Goal: Task Accomplishment & Management: Use online tool/utility

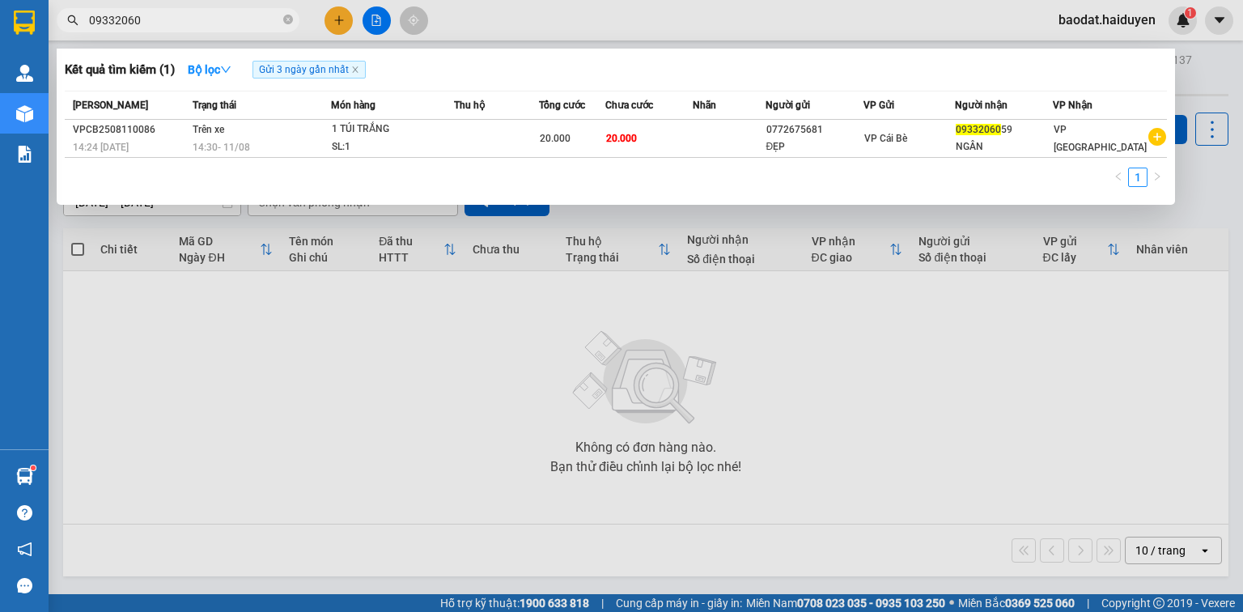
drag, startPoint x: 160, startPoint y: 29, endPoint x: 64, endPoint y: 17, distance: 97.0
click at [64, 17] on span "09332060" at bounding box center [178, 20] width 243 height 24
click at [287, 14] on span at bounding box center [288, 20] width 10 height 15
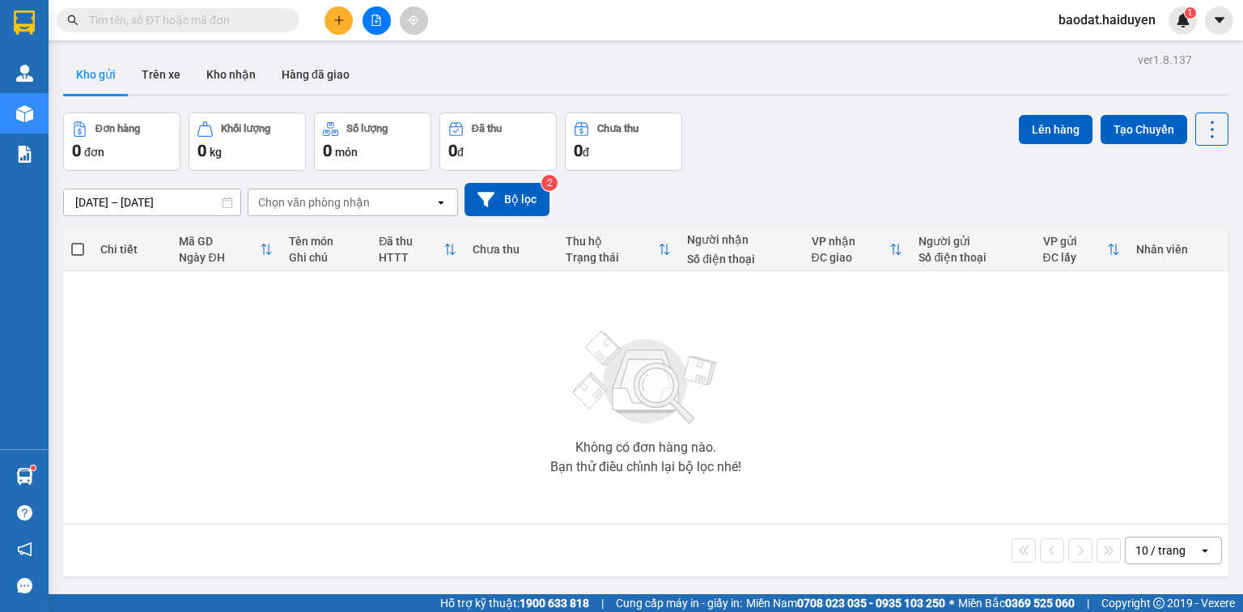
click at [311, 452] on div "Không có đơn hàng nào. Bạn thử điều chỉnh lại bộ lọc nhé!" at bounding box center [645, 397] width 1149 height 243
click at [196, 13] on input "text" at bounding box center [184, 20] width 191 height 18
click at [196, 24] on input "text" at bounding box center [184, 20] width 191 height 18
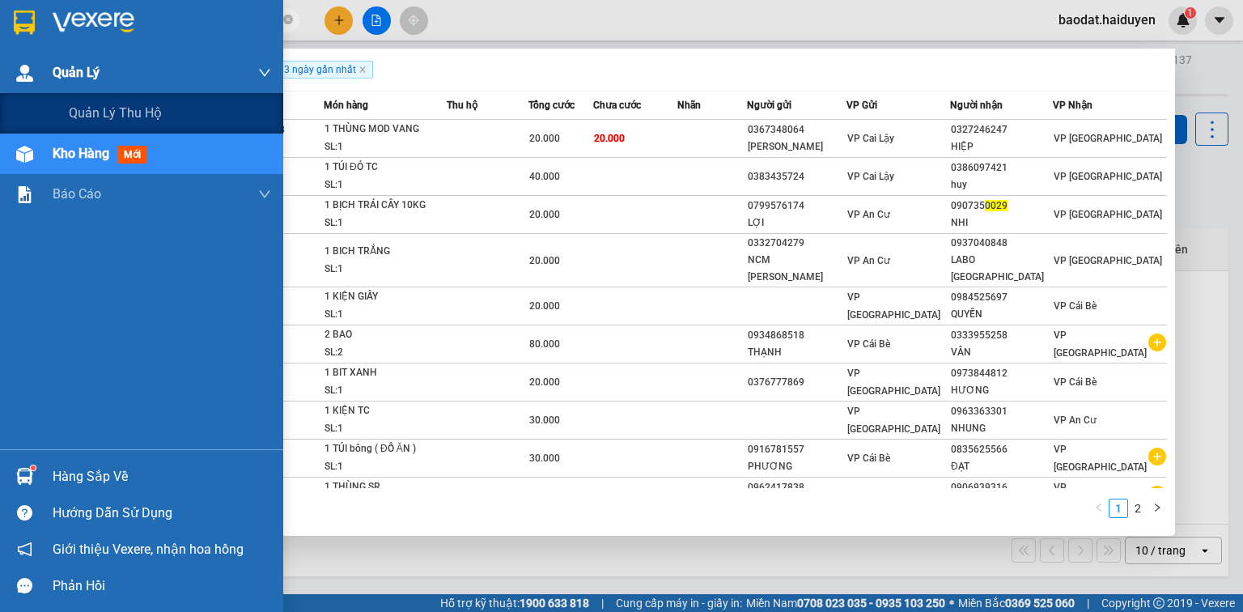
drag, startPoint x: 138, startPoint y: 25, endPoint x: 0, endPoint y: 79, distance: 148.6
click at [0, 79] on section "Kết quả tìm kiếm ( 11 ) Bộ lọc Gửi 3 ngày gần nhất Mã ĐH Trạng thái Món hàng Th…" at bounding box center [621, 306] width 1243 height 612
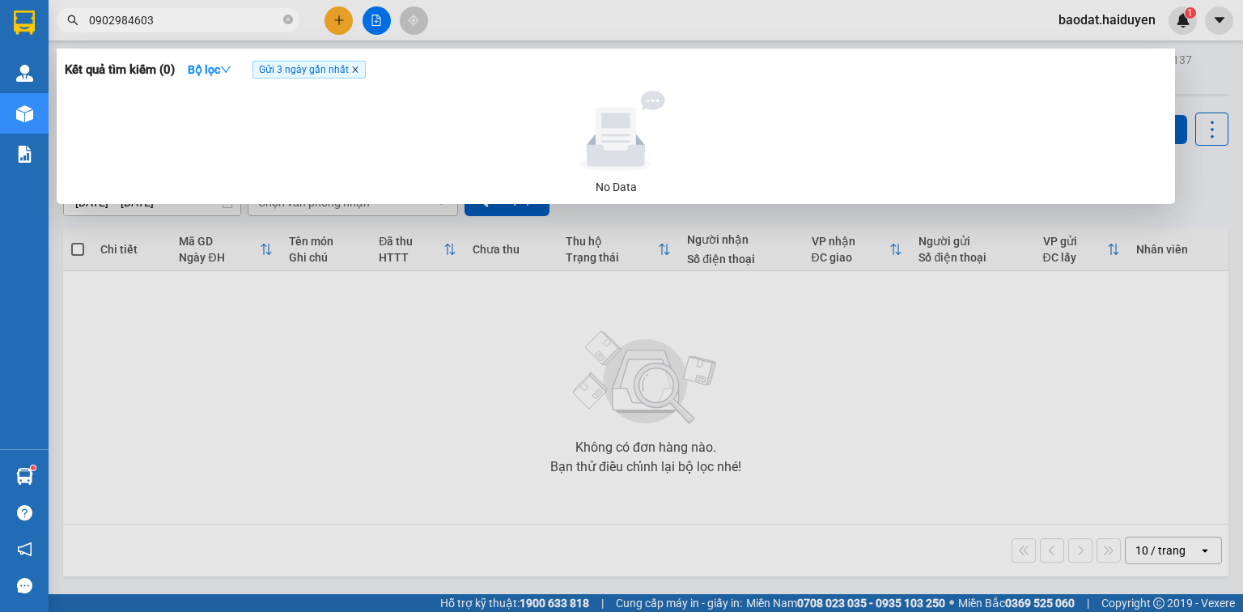
type input "0902984603"
click at [357, 71] on icon "close" at bounding box center [355, 70] width 8 height 8
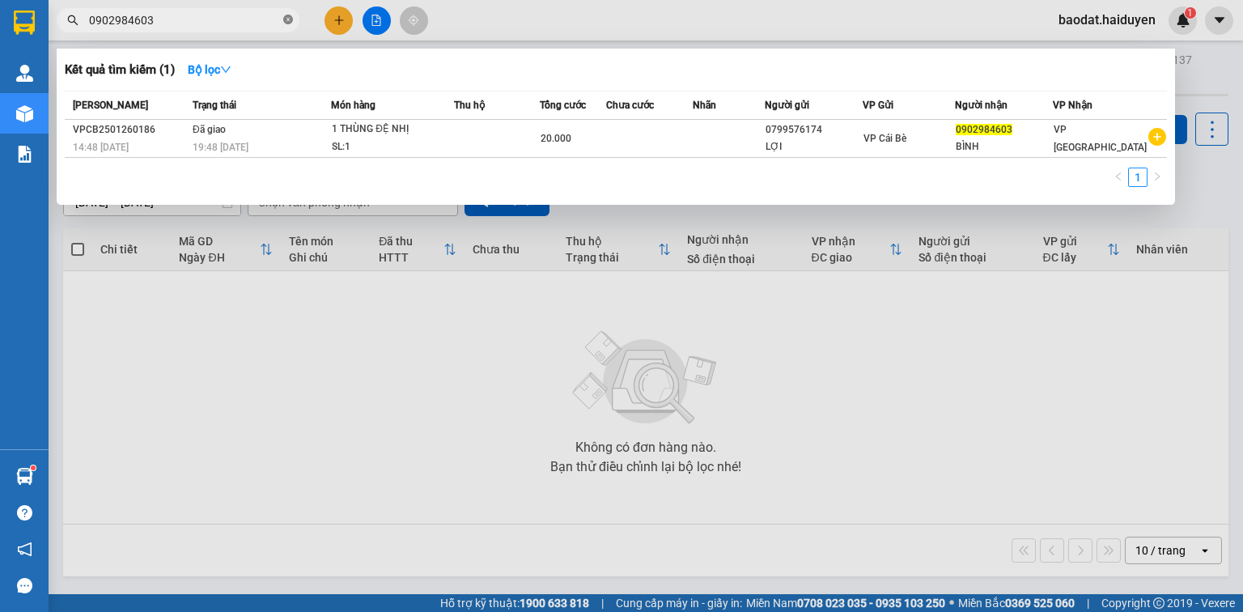
click at [290, 16] on icon "close-circle" at bounding box center [288, 20] width 10 height 10
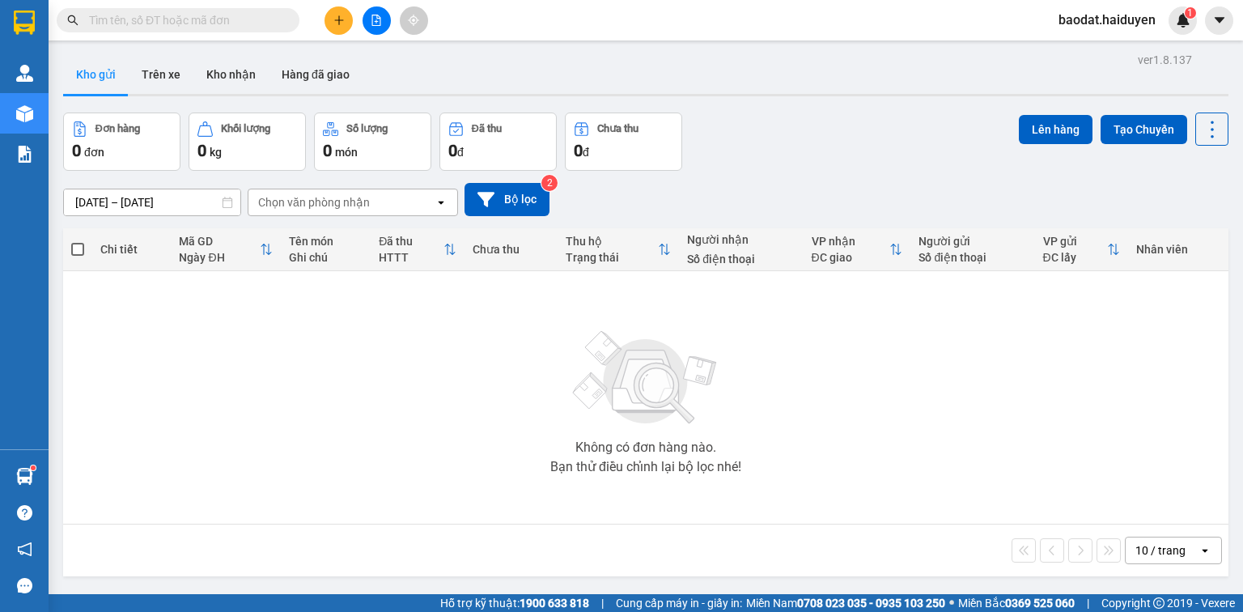
click at [191, 23] on input "text" at bounding box center [184, 20] width 191 height 18
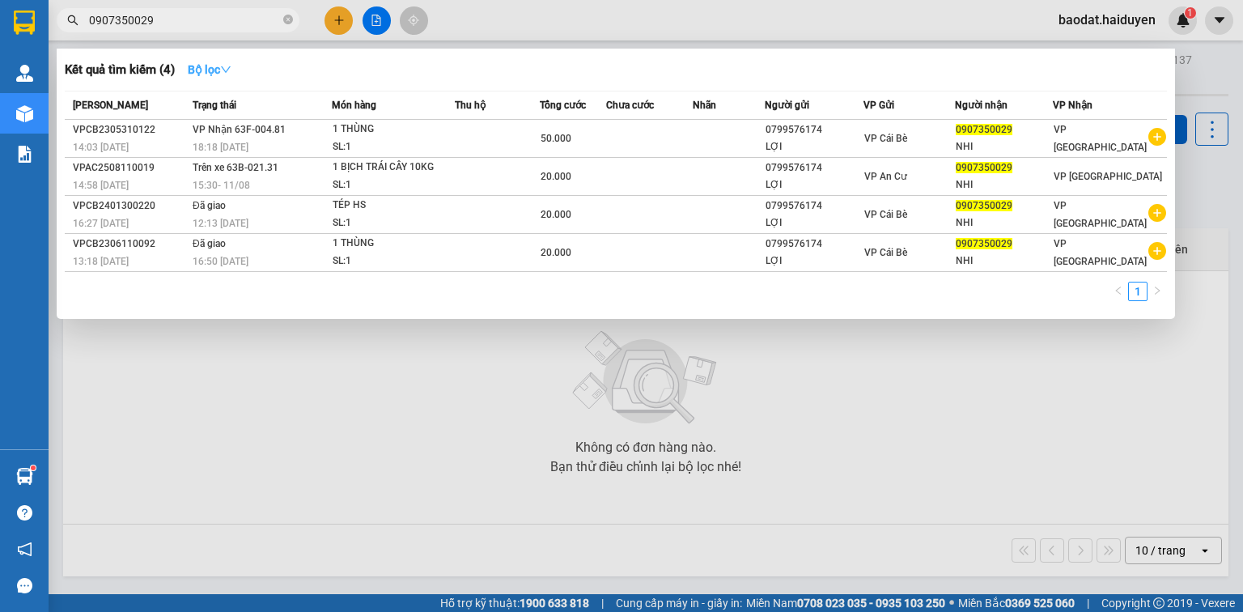
type input "0907350029"
click at [230, 70] on icon "down" at bounding box center [225, 69] width 11 height 11
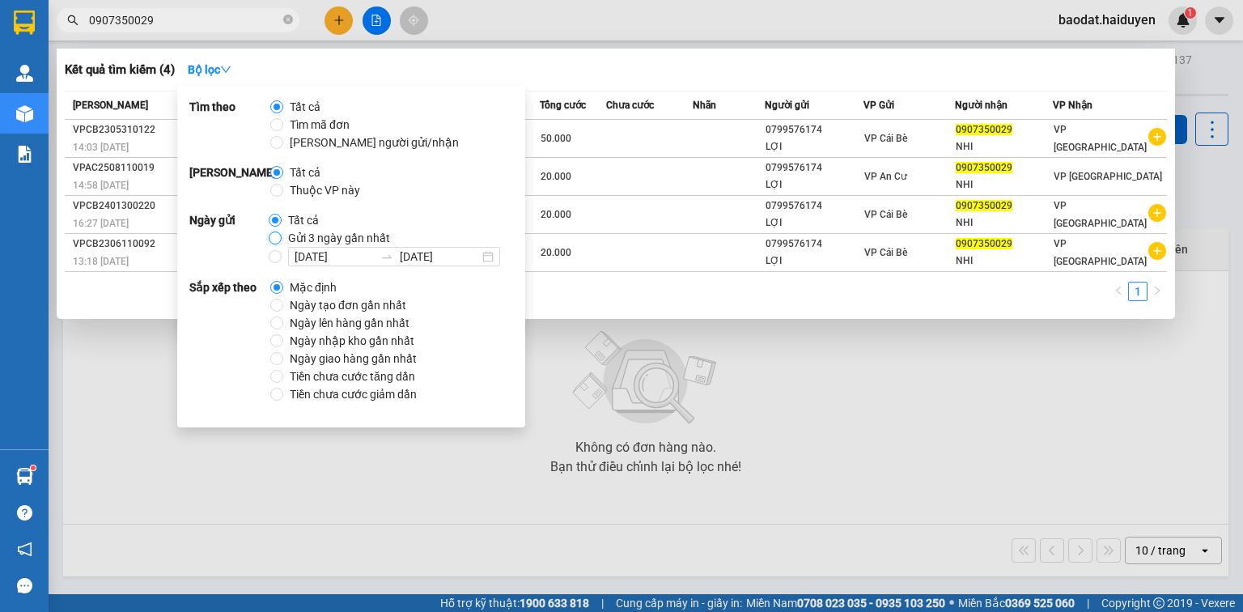
click at [274, 235] on input "Gửi 3 ngày gần nhất" at bounding box center [275, 237] width 13 height 13
radio input "true"
radio input "false"
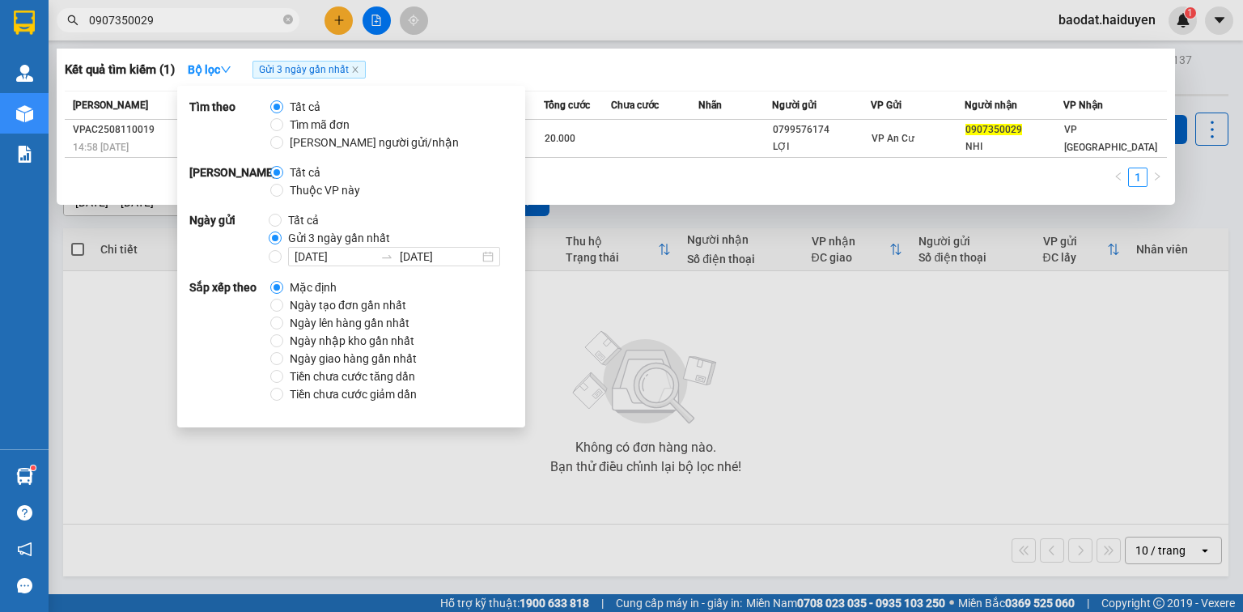
click at [176, 23] on input "0907350029" at bounding box center [184, 20] width 191 height 18
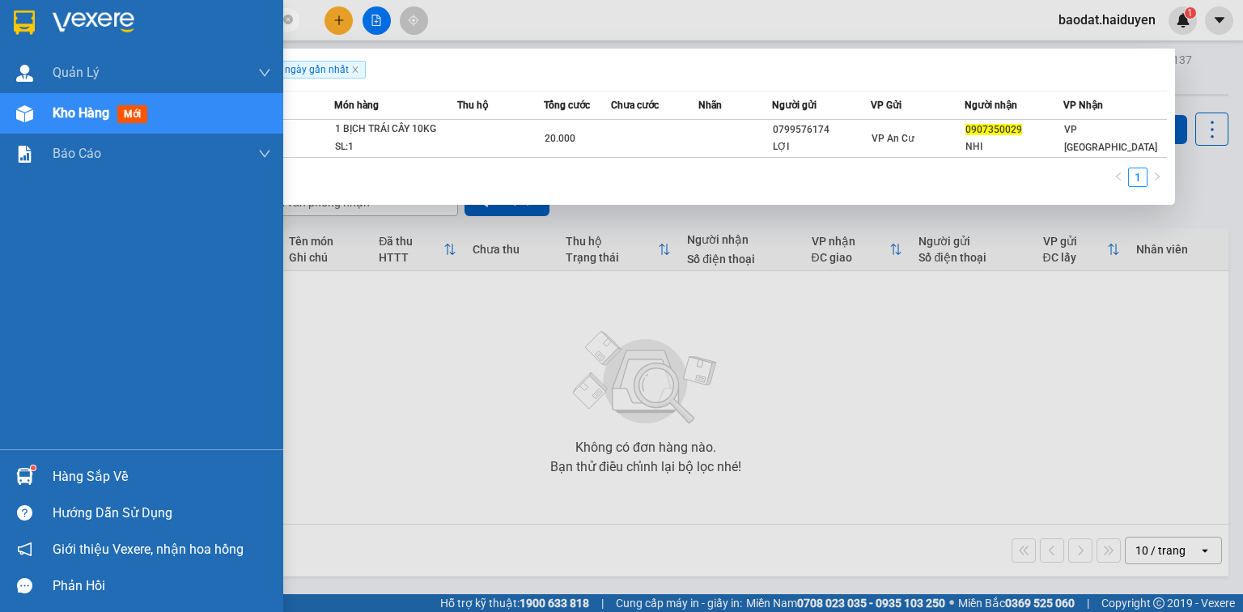
drag, startPoint x: 170, startPoint y: 16, endPoint x: 36, endPoint y: 16, distance: 134.3
click at [36, 16] on section "Kết quả tìm kiếm ( 1 ) Bộ lọc Gửi 3 ngày gần nhất Mã ĐH Trạng thái Món hàng Thu…" at bounding box center [621, 306] width 1243 height 612
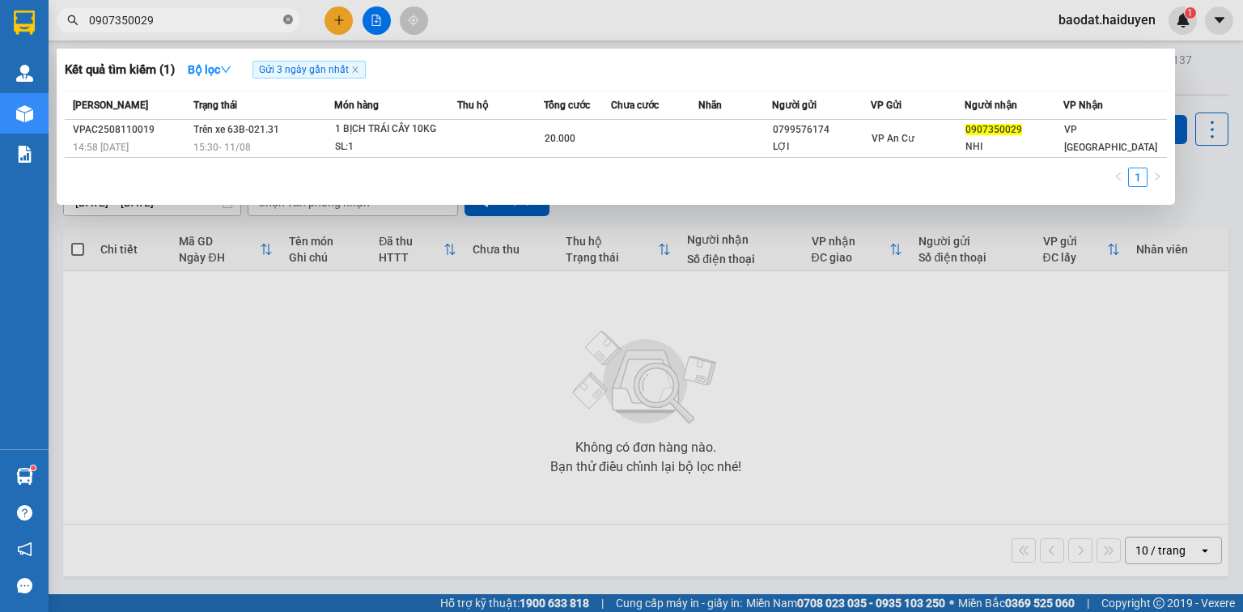
click at [289, 15] on icon "close-circle" at bounding box center [288, 20] width 10 height 10
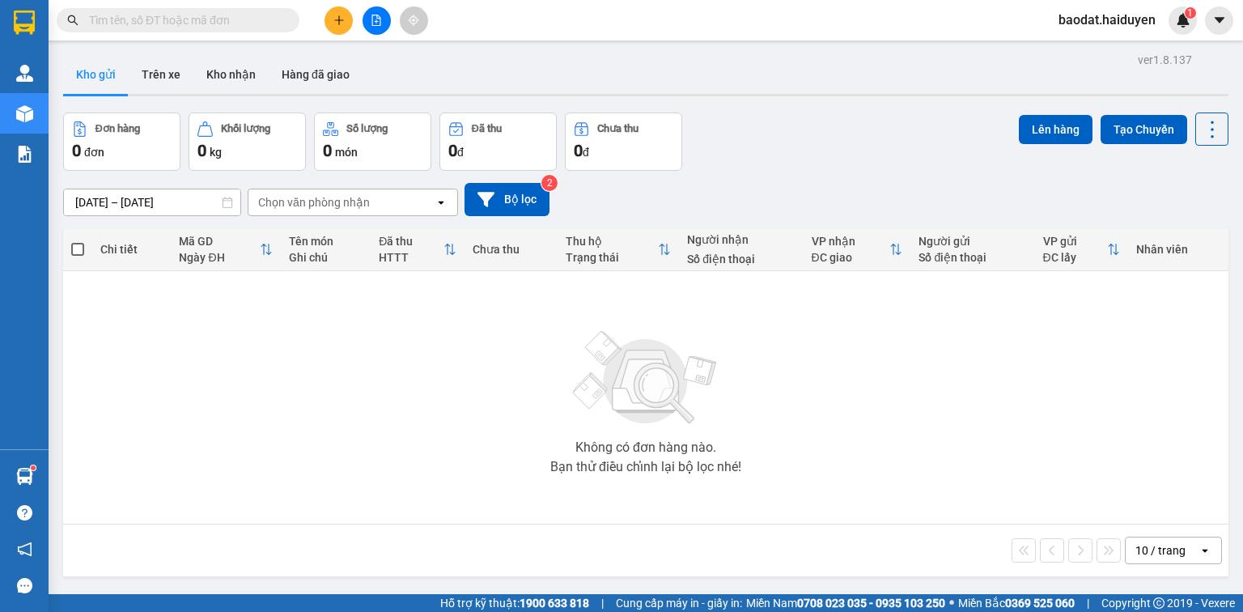
click at [260, 21] on input "text" at bounding box center [184, 20] width 191 height 18
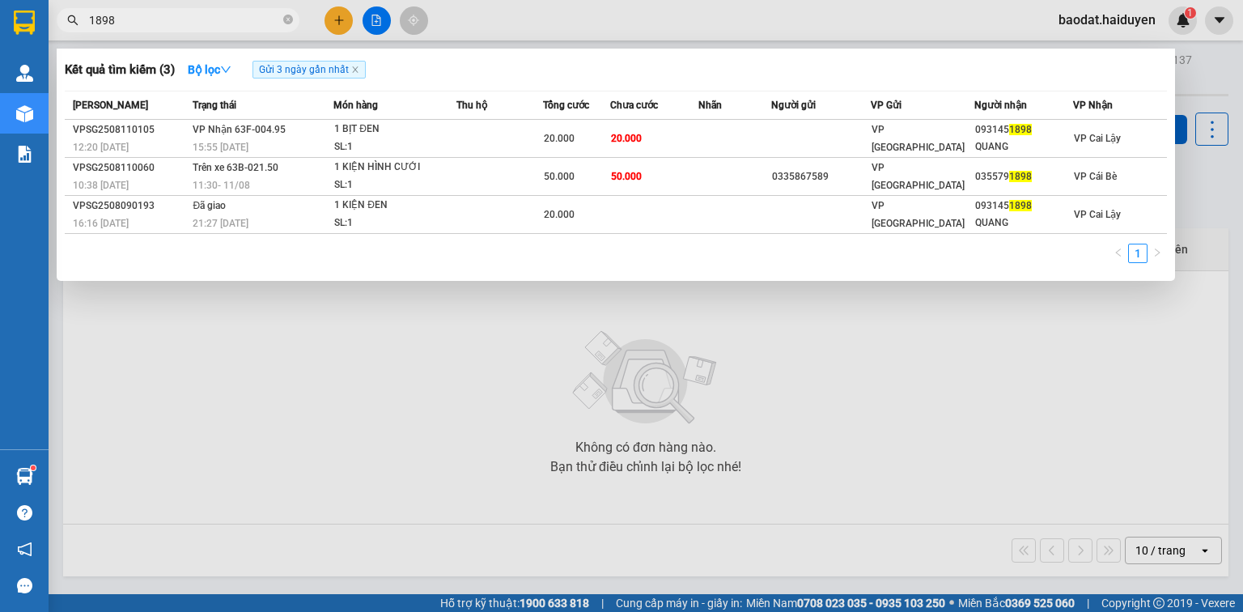
drag, startPoint x: 138, startPoint y: 17, endPoint x: 0, endPoint y: 78, distance: 150.3
click at [0, 78] on section "Kết quả tìm kiếm ( 3 ) Bộ lọc Gửi 3 ngày gần nhất Mã ĐH Trạng thái Món hàng Thu…" at bounding box center [621, 306] width 1243 height 612
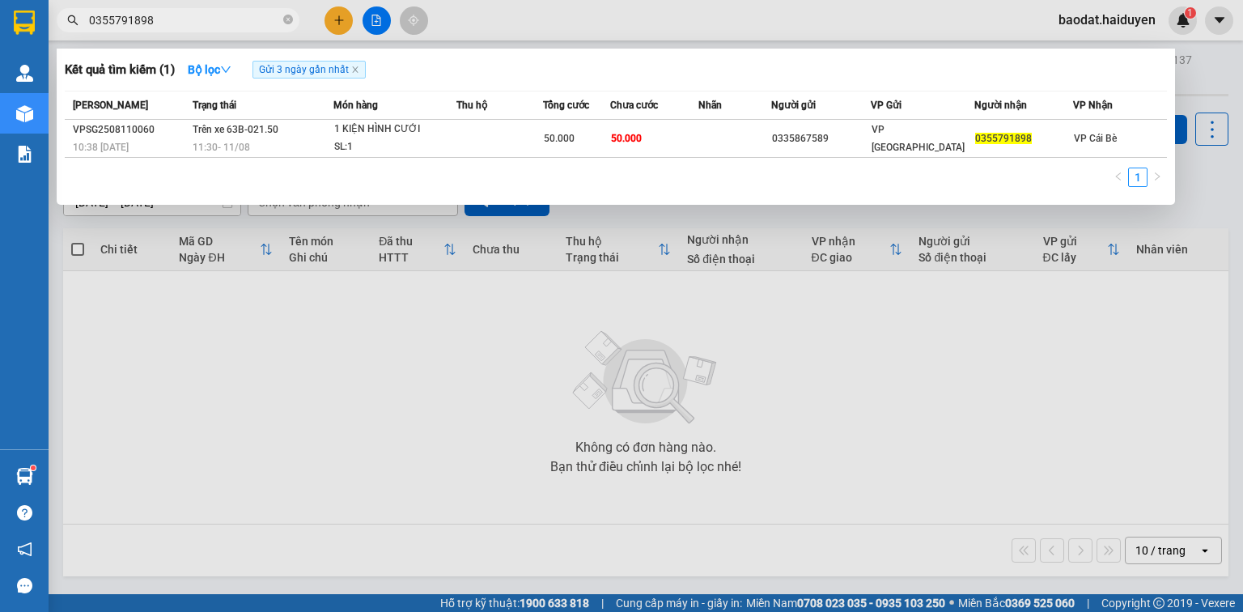
click at [335, 462] on div at bounding box center [621, 306] width 1243 height 612
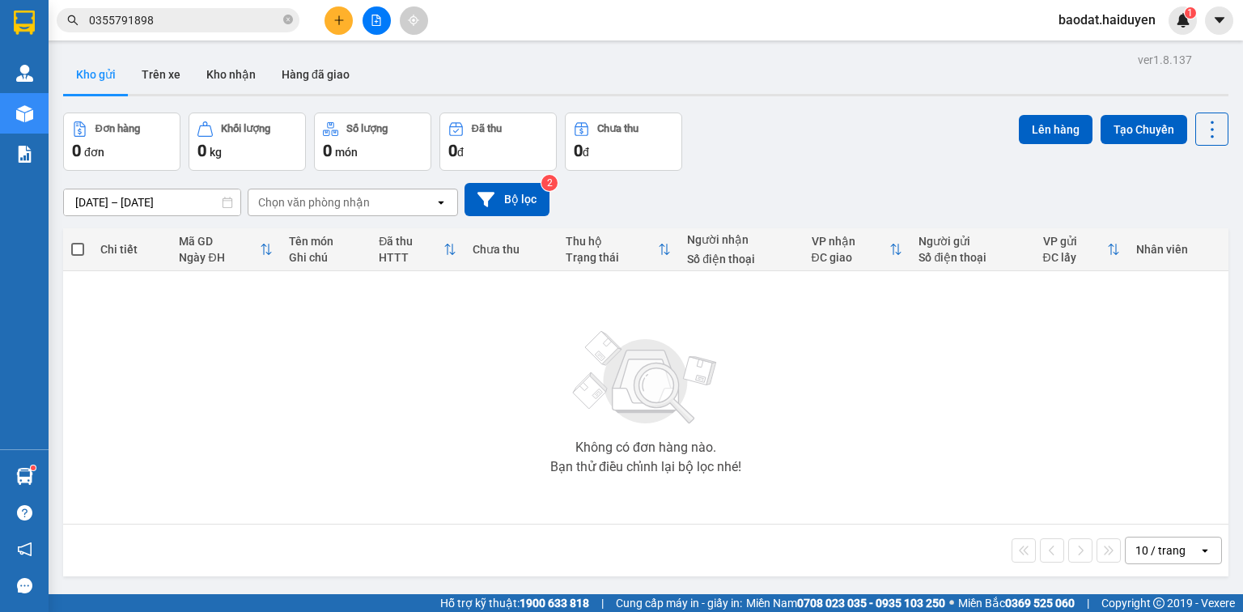
click at [282, 314] on div "Không có đơn hàng nào. Bạn thử điều chỉnh lại bộ lọc nhé!" at bounding box center [645, 397] width 1149 height 243
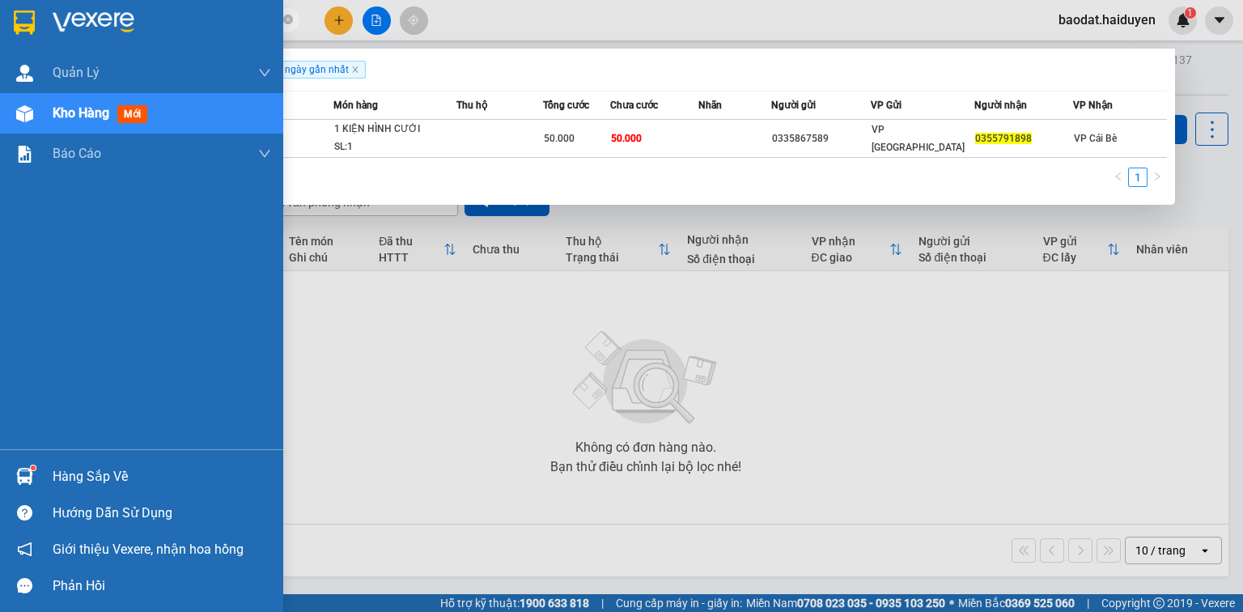
drag, startPoint x: 176, startPoint y: 27, endPoint x: 0, endPoint y: 36, distance: 175.8
click at [0, 36] on section "Kết quả tìm kiếm ( 1 ) Bộ lọc Gửi 3 ngày gần nhất Mã ĐH Trạng thái Món hàng Thu…" at bounding box center [621, 306] width 1243 height 612
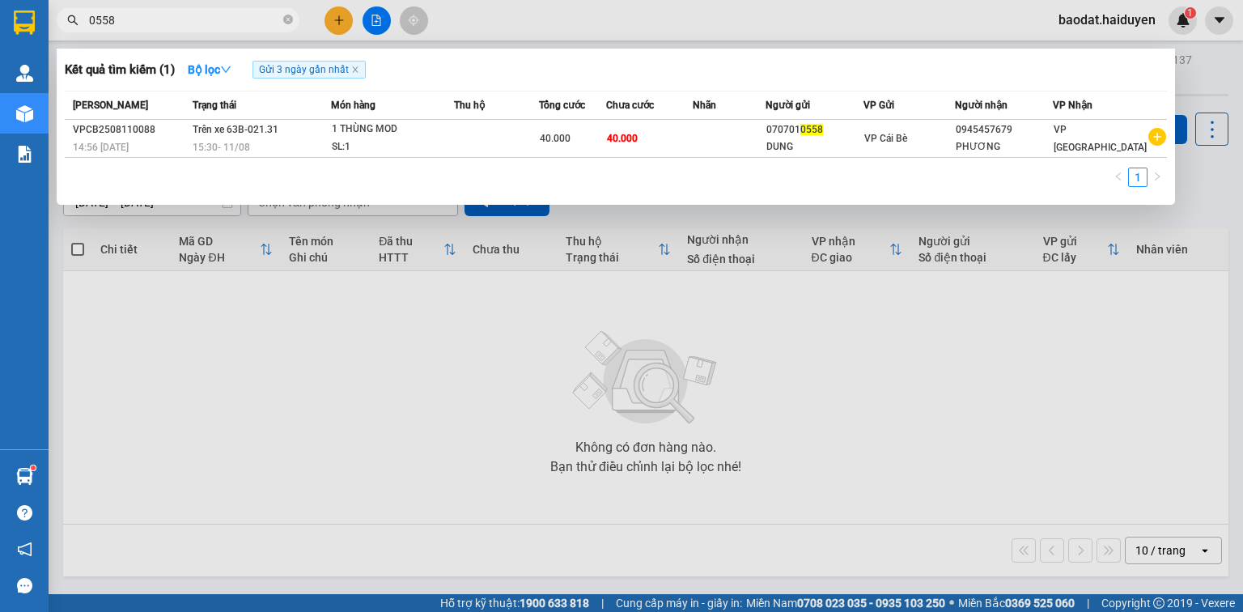
type input "0558"
click at [288, 19] on icon "close-circle" at bounding box center [288, 20] width 10 height 10
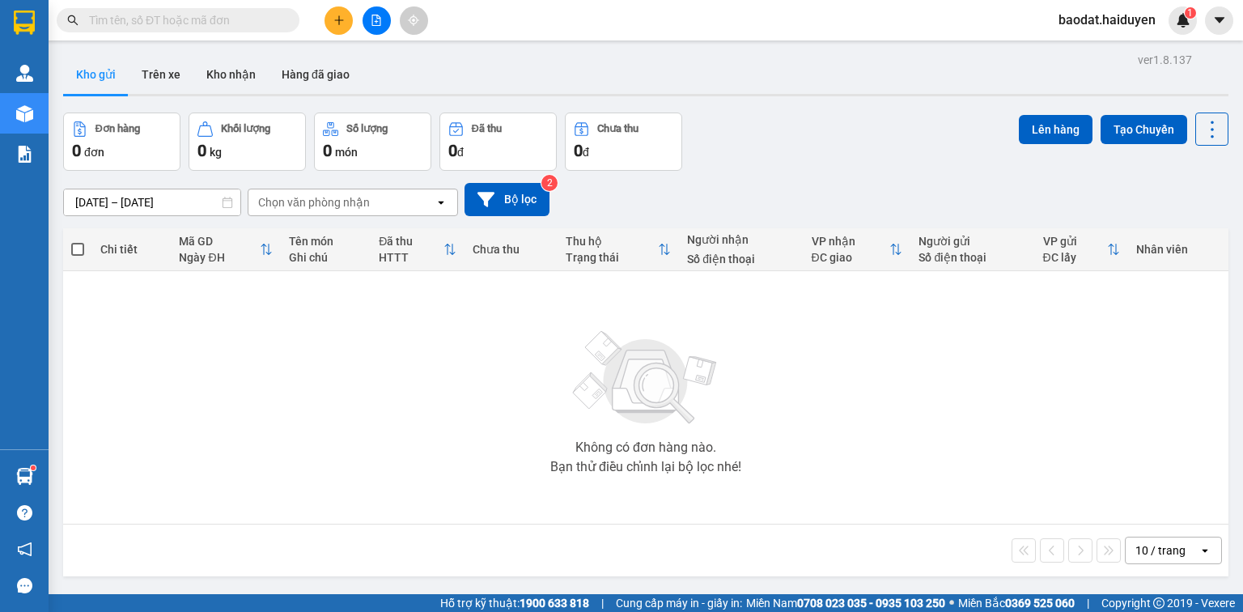
click at [194, 19] on input "text" at bounding box center [184, 20] width 191 height 18
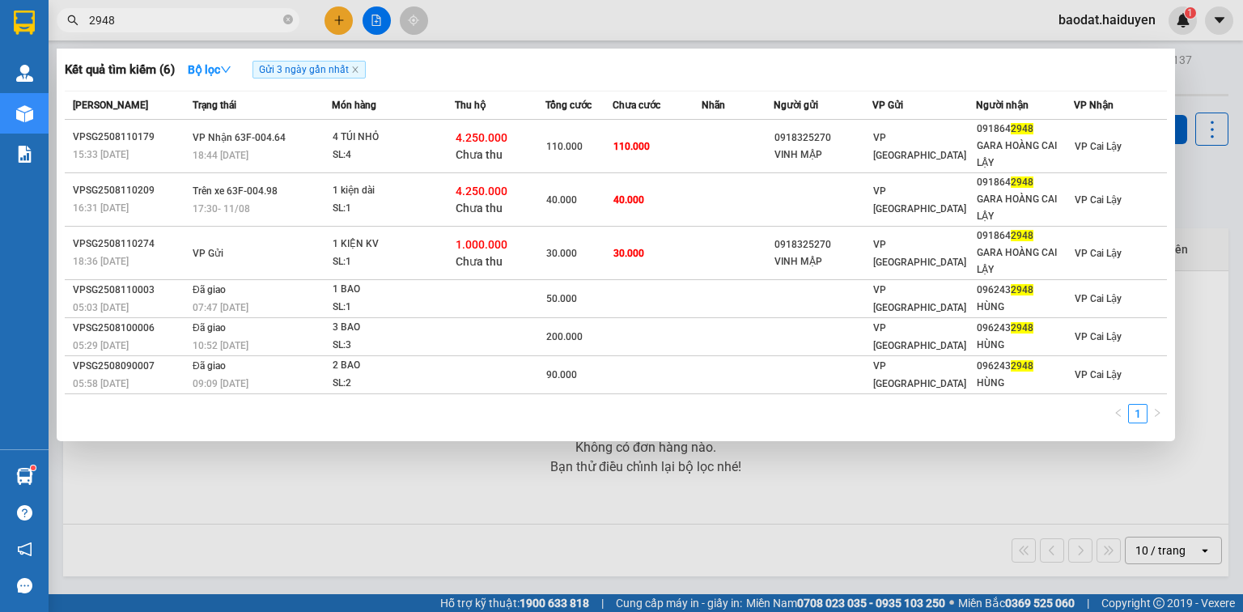
drag, startPoint x: 134, startPoint y: 21, endPoint x: 0, endPoint y: 40, distance: 135.6
click at [46, 36] on section "Kết quả tìm kiếm ( 6 ) Bộ lọc Gửi 3 ngày gần nhất Mã ĐH Trạng thái Món hàng Thu…" at bounding box center [621, 306] width 1243 height 612
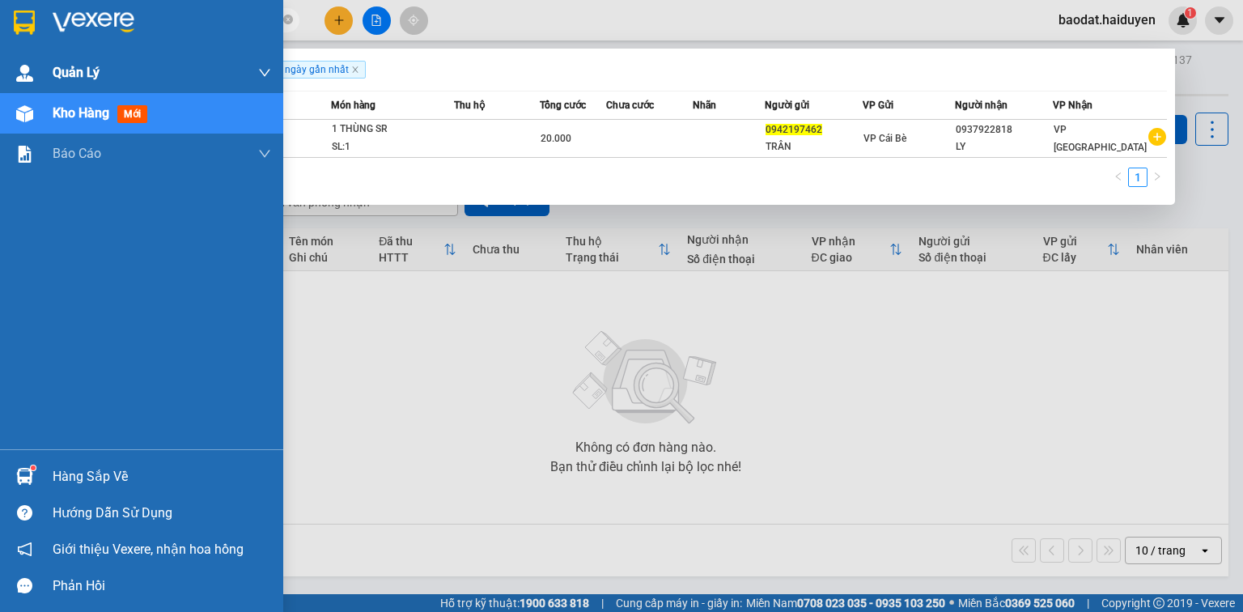
drag, startPoint x: 188, startPoint y: 22, endPoint x: 0, endPoint y: 62, distance: 192.0
click at [0, 61] on section "Kết quả tìm kiếm ( 1 ) Bộ lọc Gửi 3 ngày gần nhất Mã ĐH Trạng thái Món hàng Thu…" at bounding box center [621, 306] width 1243 height 612
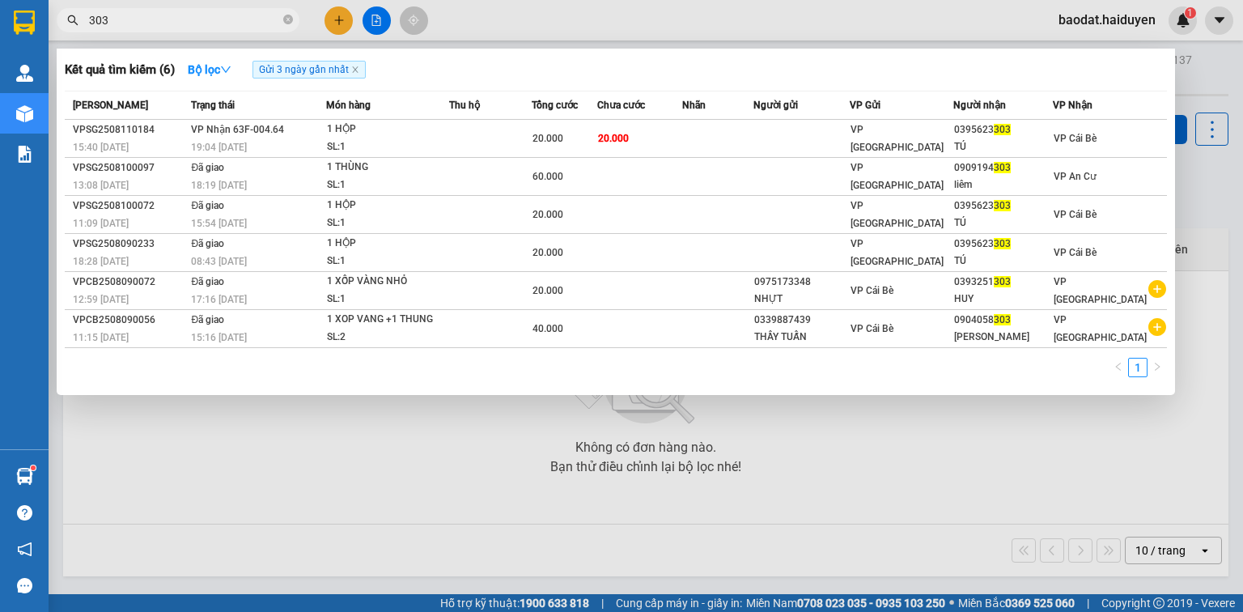
type input "303"
click at [353, 402] on div at bounding box center [621, 306] width 1243 height 612
click at [152, 19] on input "303" at bounding box center [184, 20] width 191 height 18
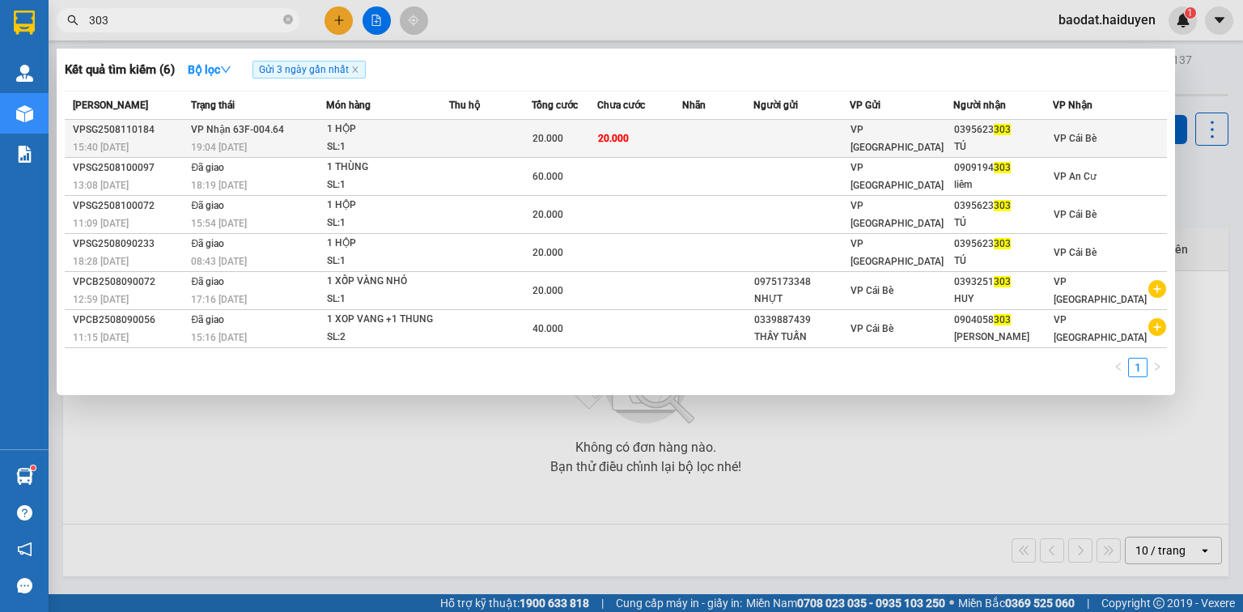
click at [553, 139] on span "20.000" at bounding box center [547, 138] width 31 height 11
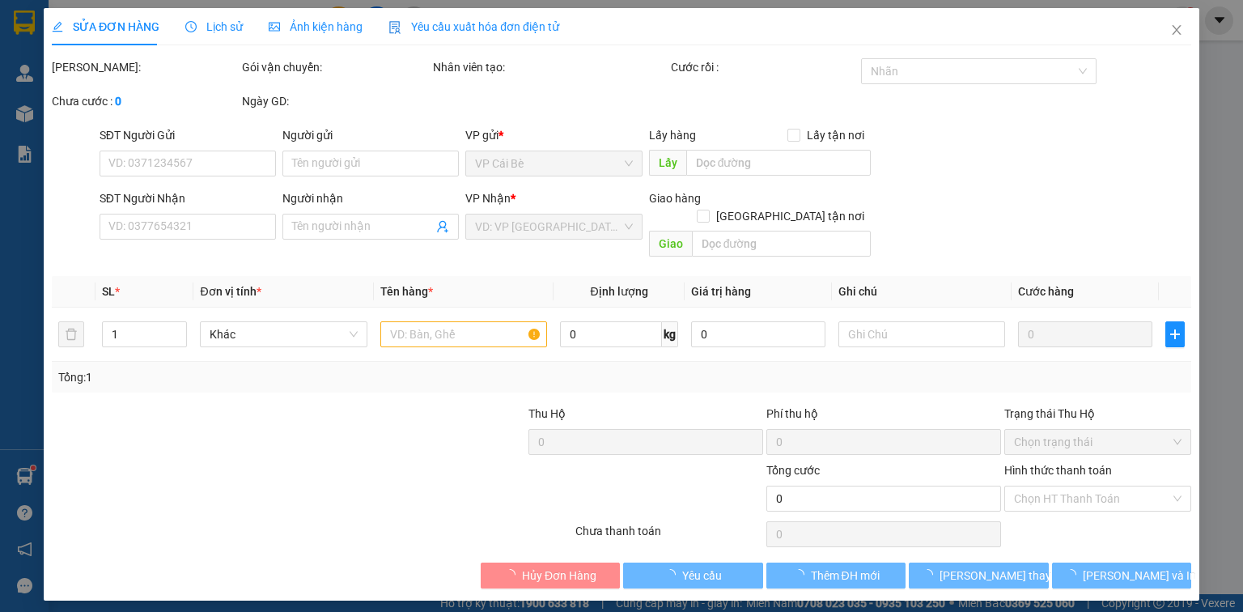
type input "0395623303"
type input "TÚ"
type input "20.000"
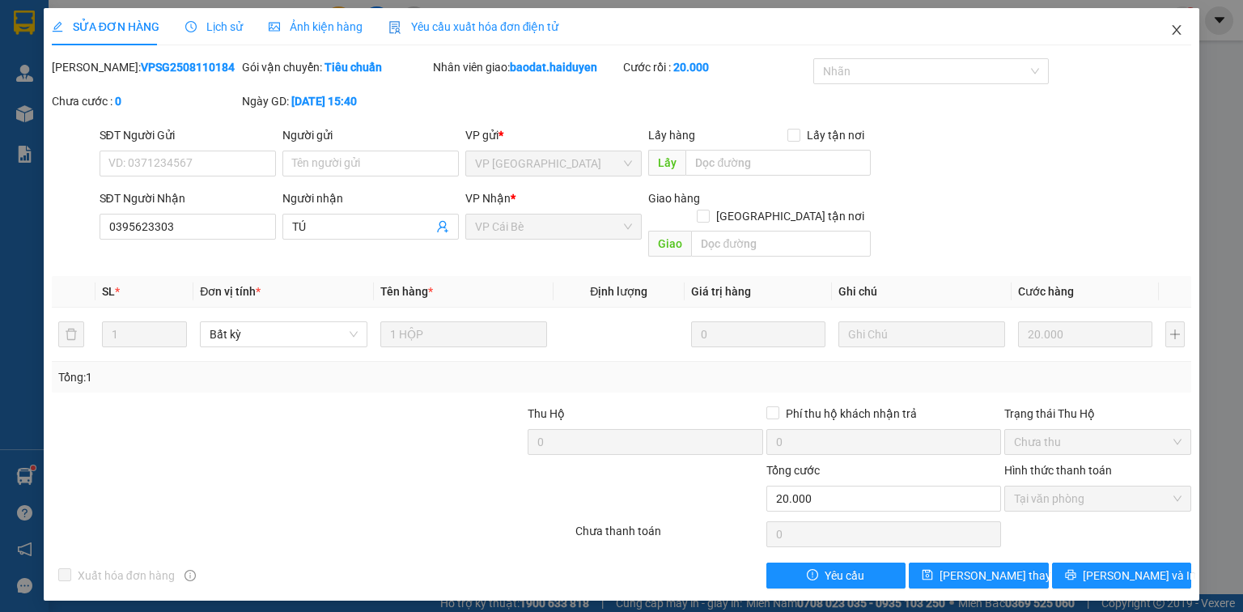
click at [1178, 26] on icon "close" at bounding box center [1176, 29] width 13 height 13
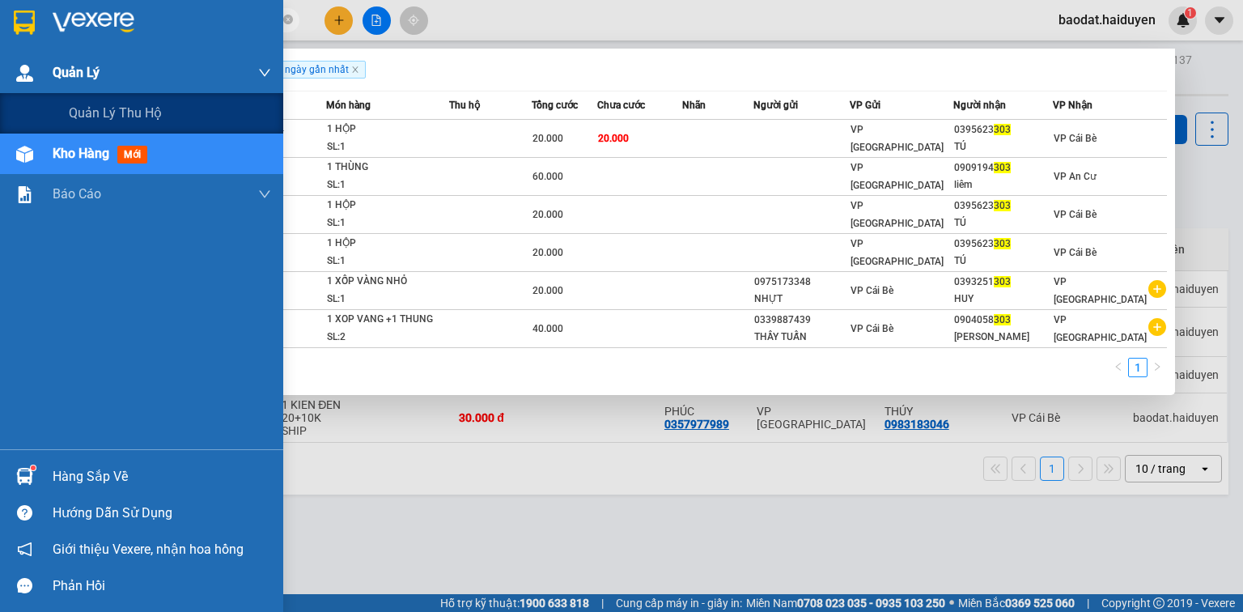
drag, startPoint x: 133, startPoint y: 22, endPoint x: 0, endPoint y: 58, distance: 137.6
click at [0, 58] on section "Kết quả tìm kiếm ( 6 ) Bộ lọc Gửi 3 ngày gần nhất Mã ĐH Trạng thái Món hàng Thu…" at bounding box center [621, 306] width 1243 height 612
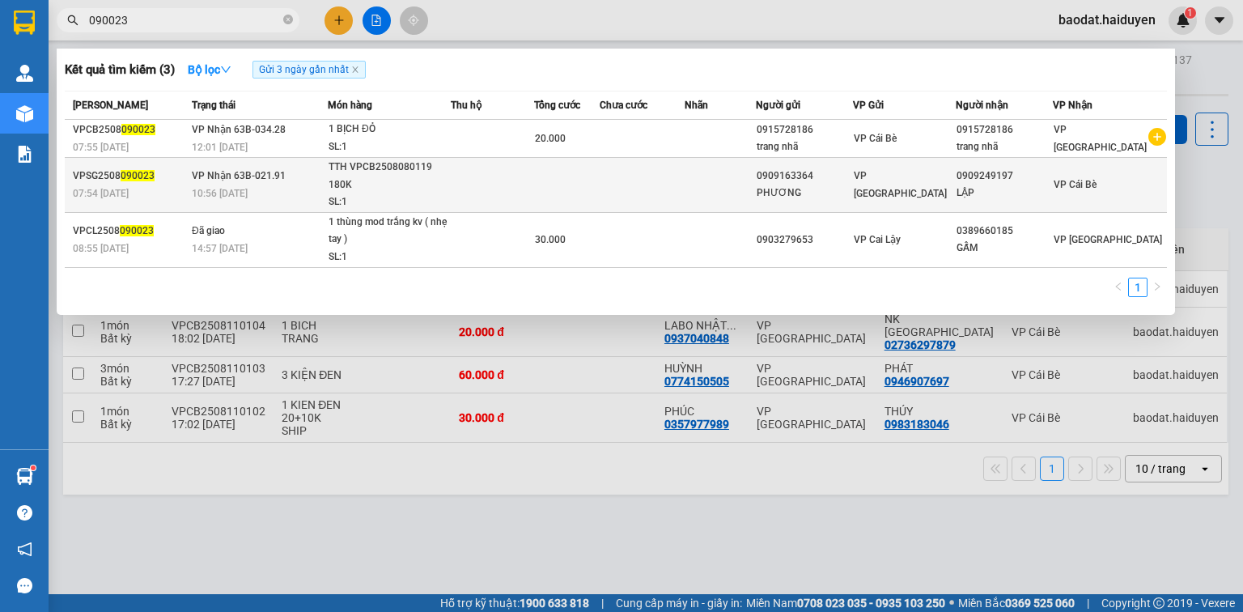
type input "090023"
click at [548, 172] on td at bounding box center [567, 185] width 66 height 55
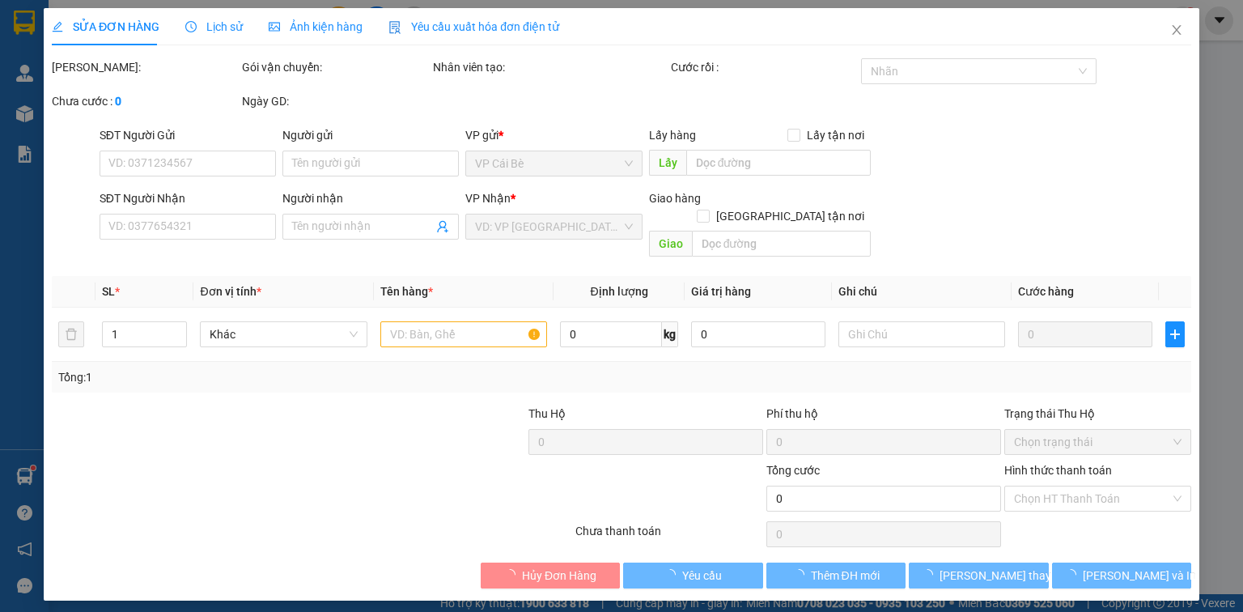
type input "0909163364"
type input "PHƯƠNG"
type input "0909249197"
type input "LẬP"
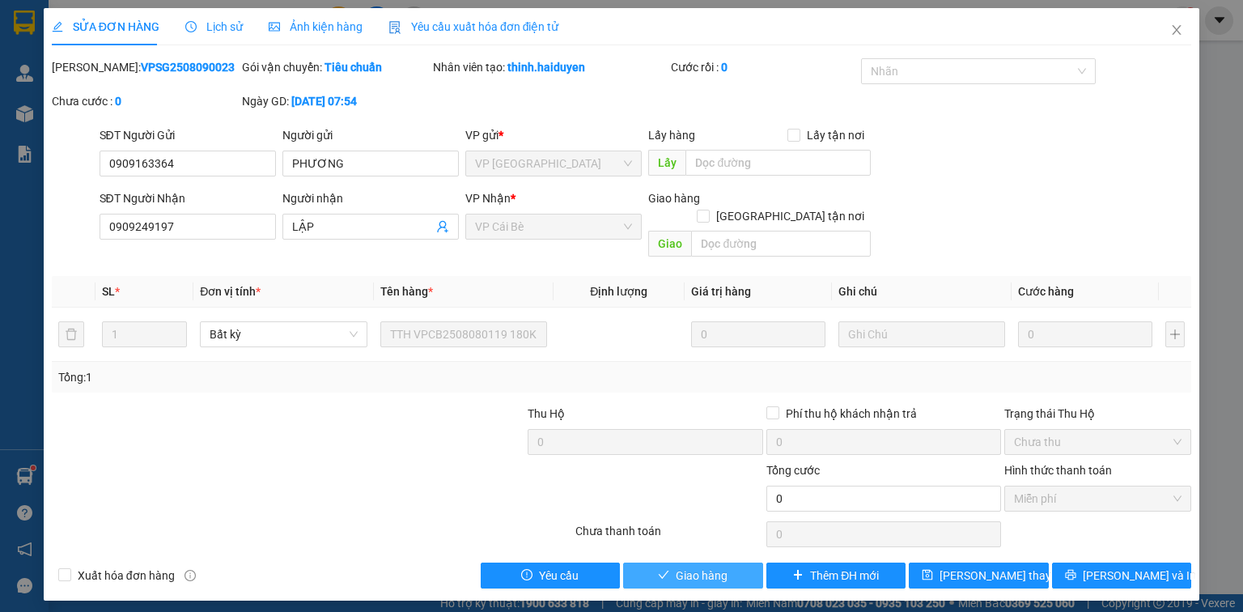
click at [686, 566] on span "Giao hàng" at bounding box center [702, 575] width 52 height 18
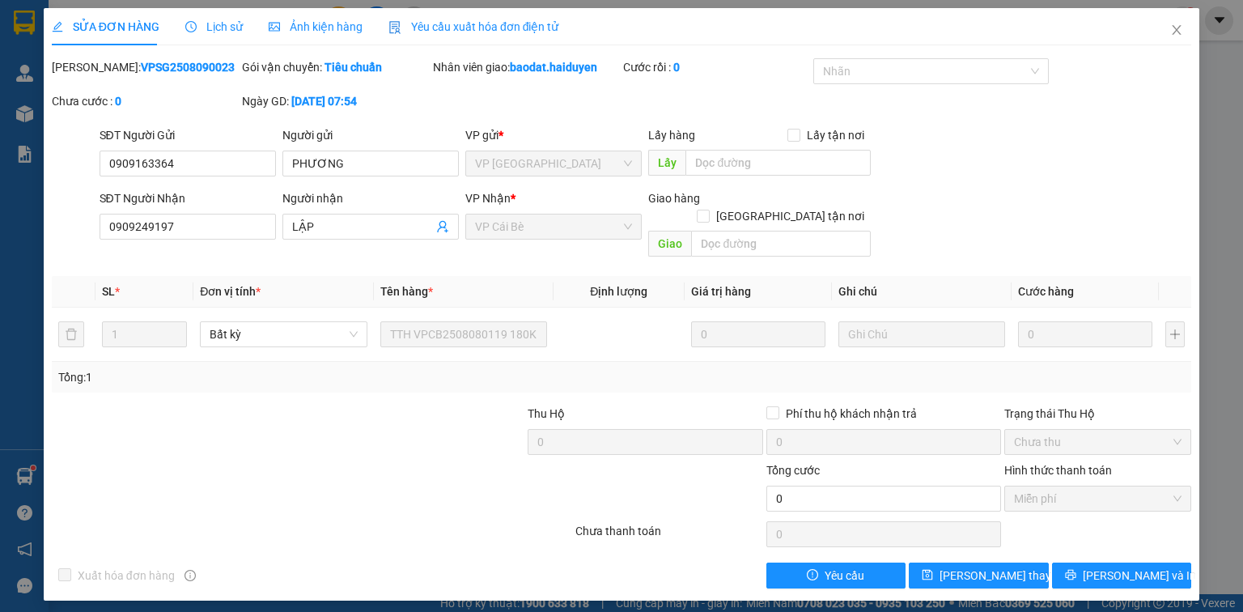
click at [252, 461] on div at bounding box center [216, 489] width 333 height 57
